Goal: Navigation & Orientation: Find specific page/section

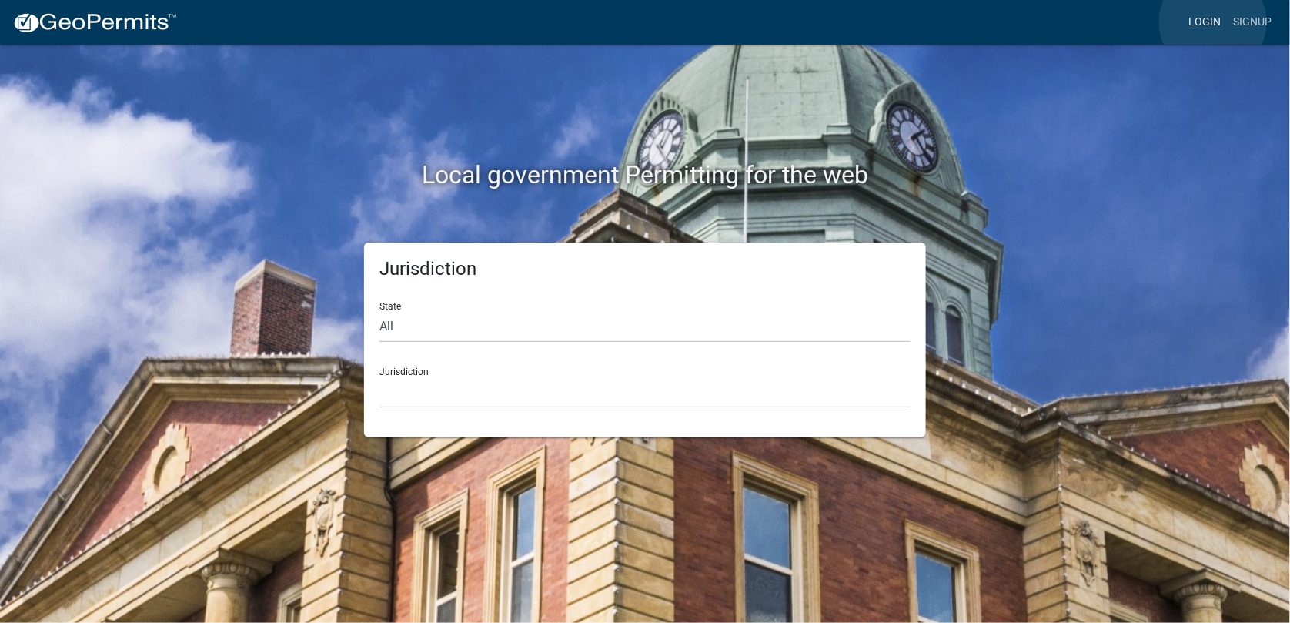
click at [1213, 22] on link "Login" at bounding box center [1204, 22] width 45 height 29
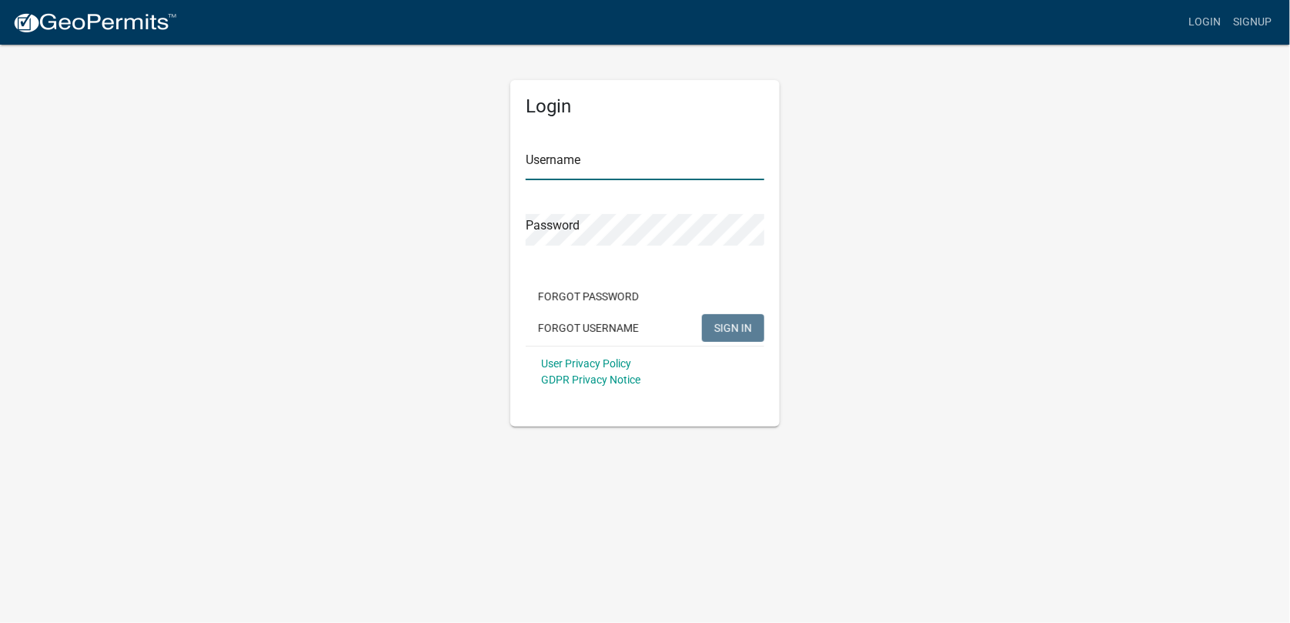
type input "Teck"
click at [742, 327] on span "SIGN IN" at bounding box center [733, 327] width 38 height 12
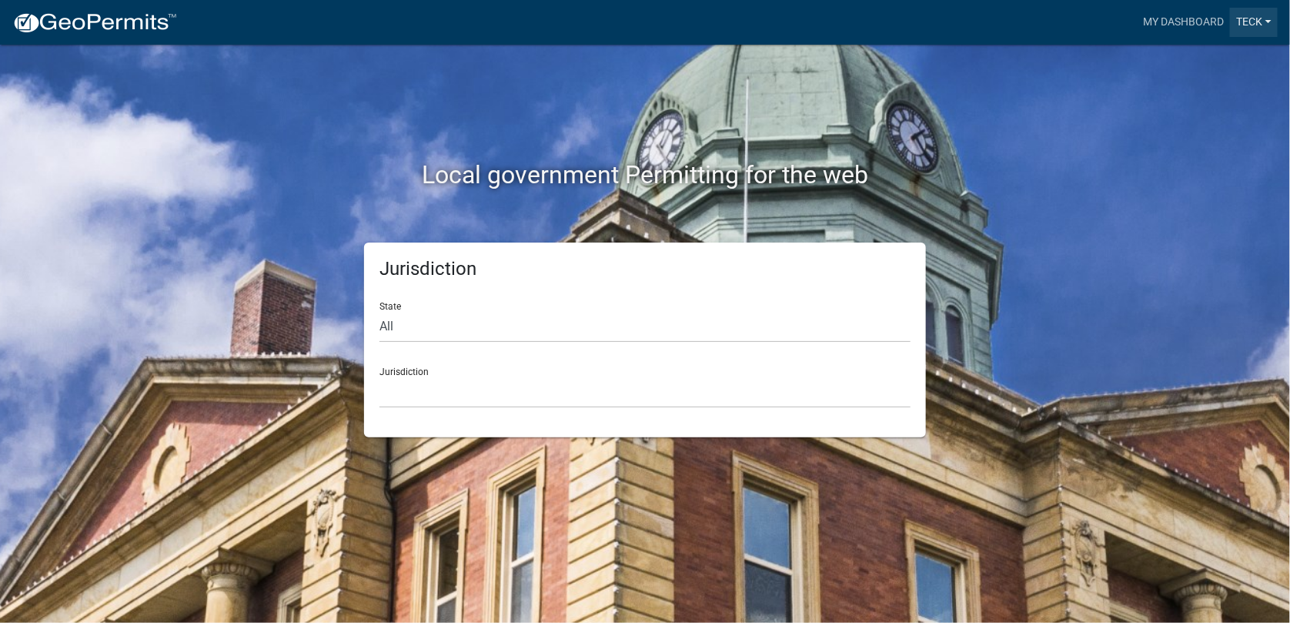
click at [1262, 18] on link "Teck" at bounding box center [1254, 22] width 48 height 29
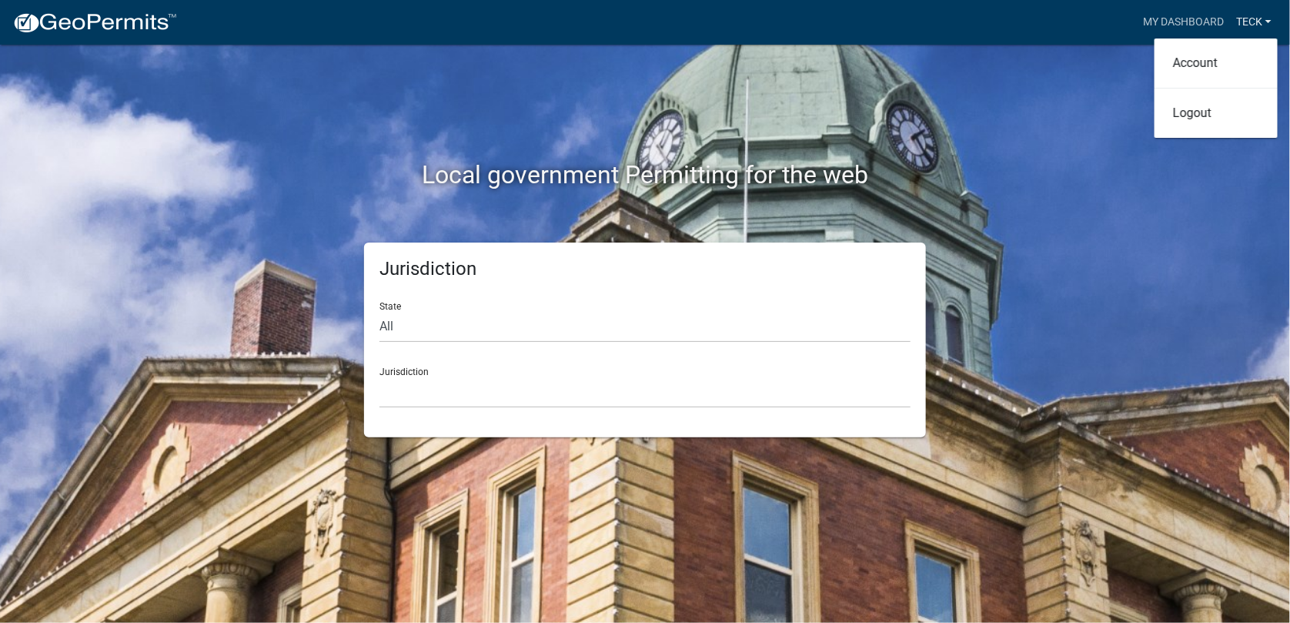
click at [1261, 18] on link "Teck" at bounding box center [1254, 22] width 48 height 29
